Goal: Information Seeking & Learning: Understand process/instructions

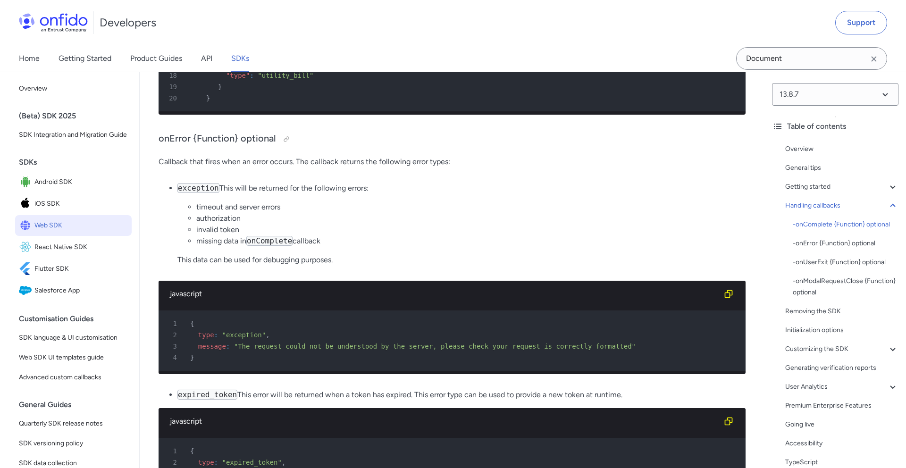
scroll to position [3837, 0]
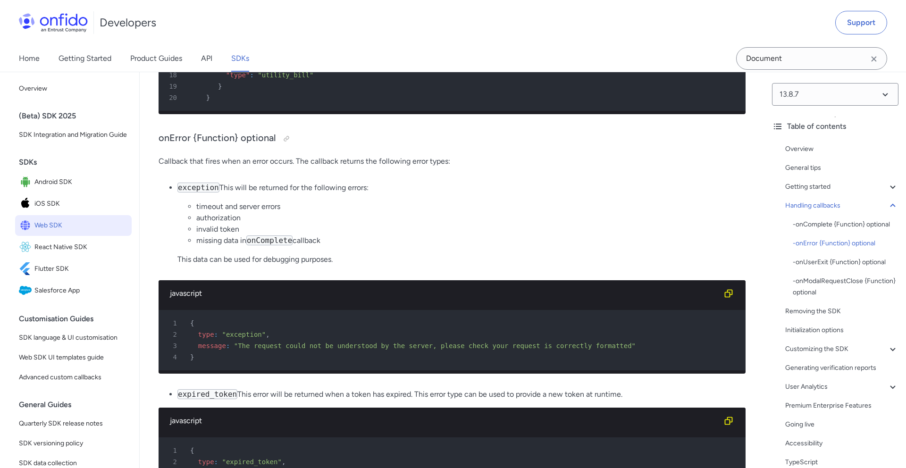
click at [407, 235] on li "invalid token" at bounding box center [470, 229] width 549 height 11
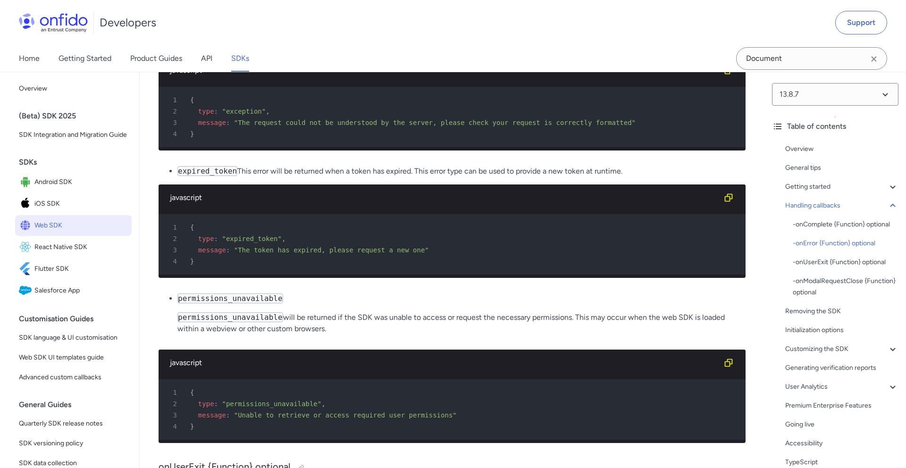
scroll to position [4078, 0]
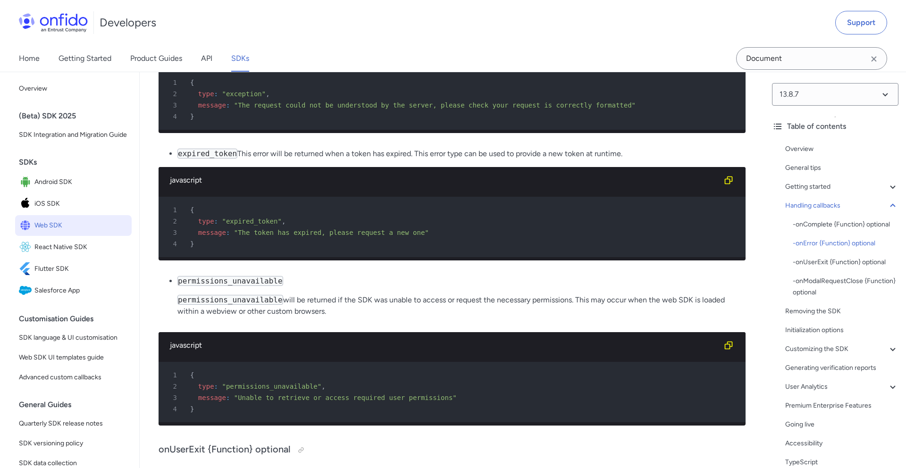
click at [455, 122] on div "4 }" at bounding box center [447, 116] width 570 height 11
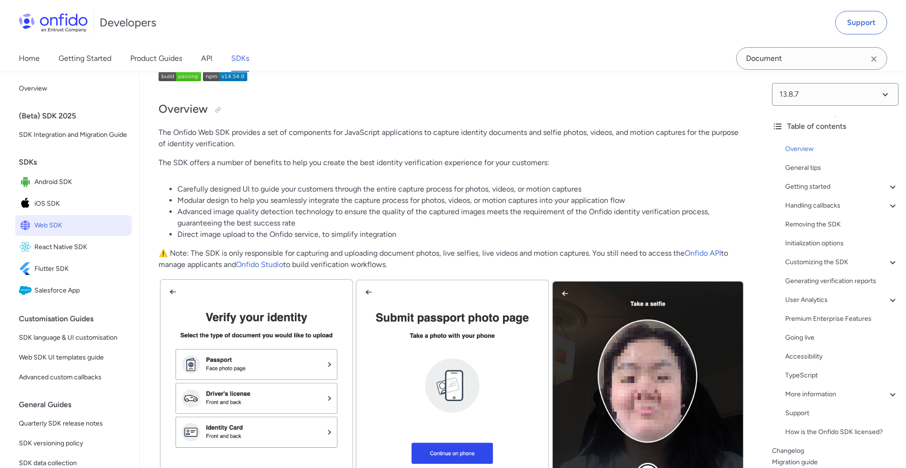
scroll to position [16903, 0]
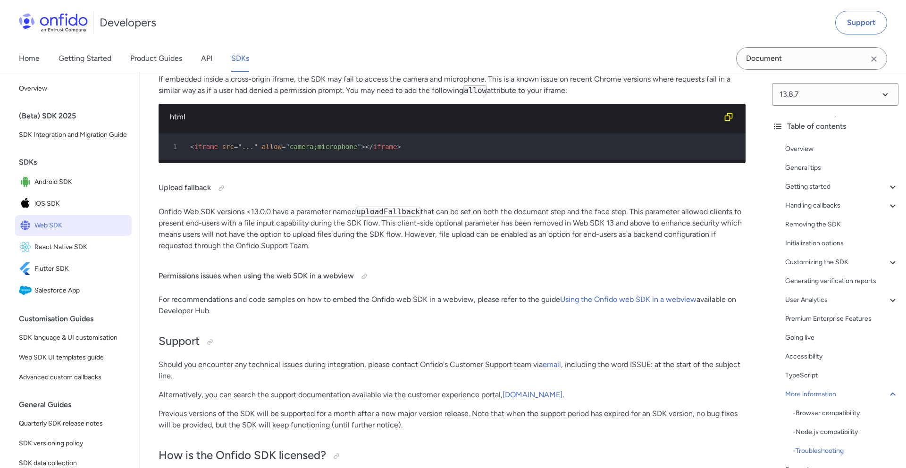
drag, startPoint x: 344, startPoint y: 276, endPoint x: 157, endPoint y: 223, distance: 193.9
copy div "Onfido Web SDK versions <13.0.0 have a parameter named uploadFallback that can …"
click at [221, 192] on div at bounding box center [222, 189] width 8 height 8
